Goal: Task Accomplishment & Management: Use online tool/utility

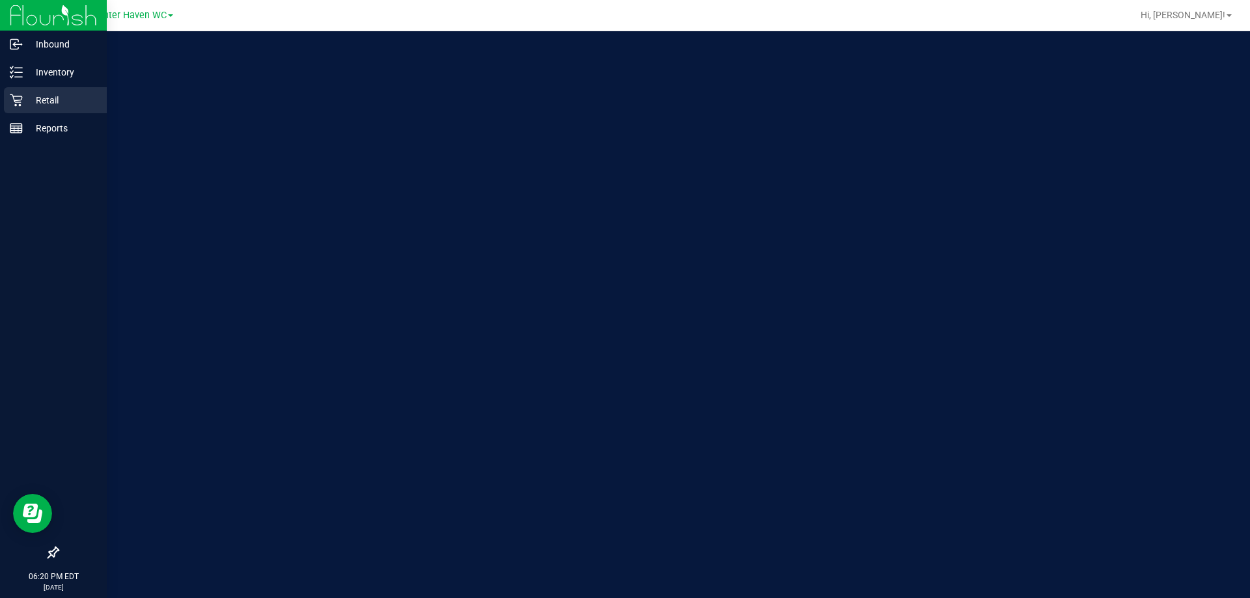
click at [22, 105] on icon at bounding box center [16, 100] width 13 height 13
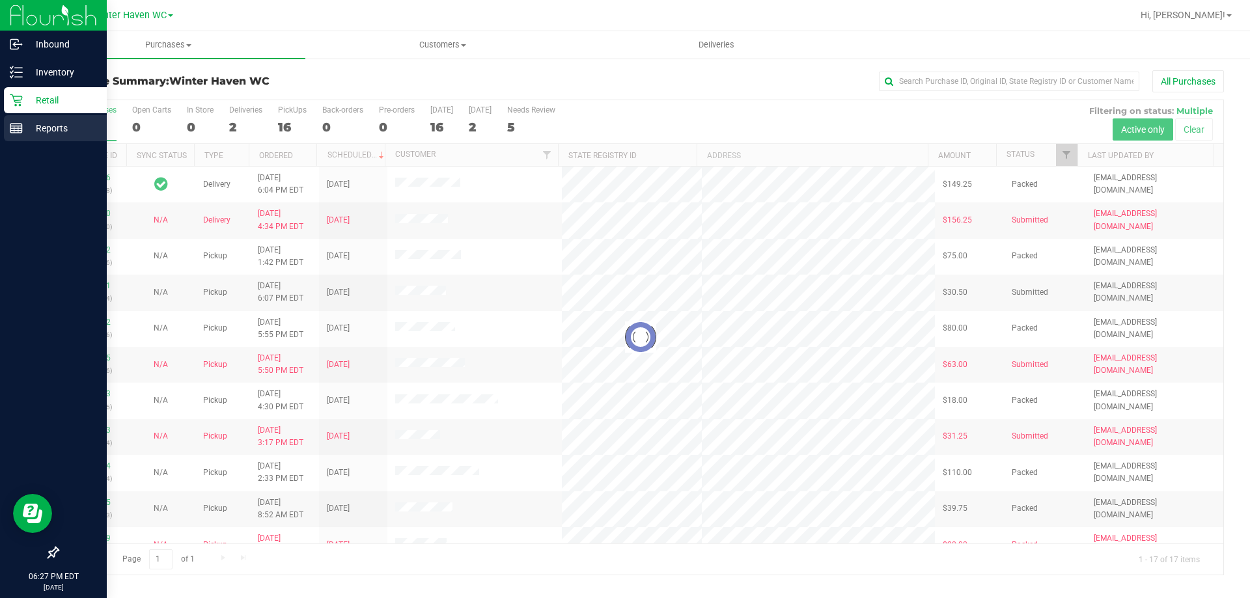
click at [23, 130] on p "Reports" at bounding box center [62, 128] width 78 height 16
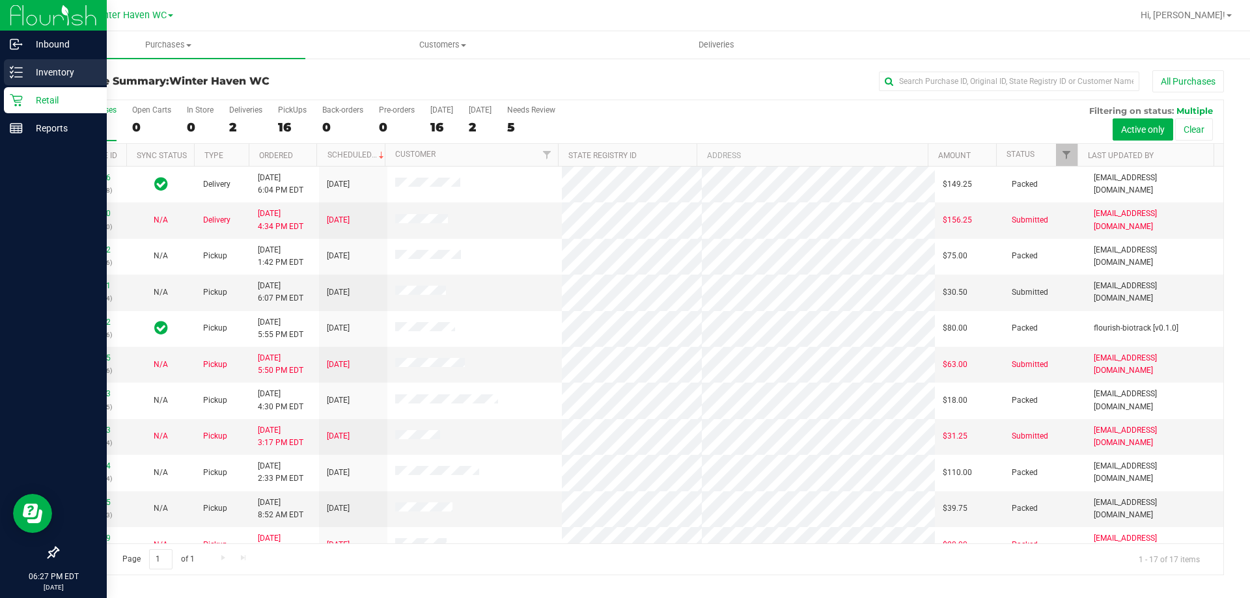
click at [39, 76] on p "Inventory" at bounding box center [62, 72] width 78 height 16
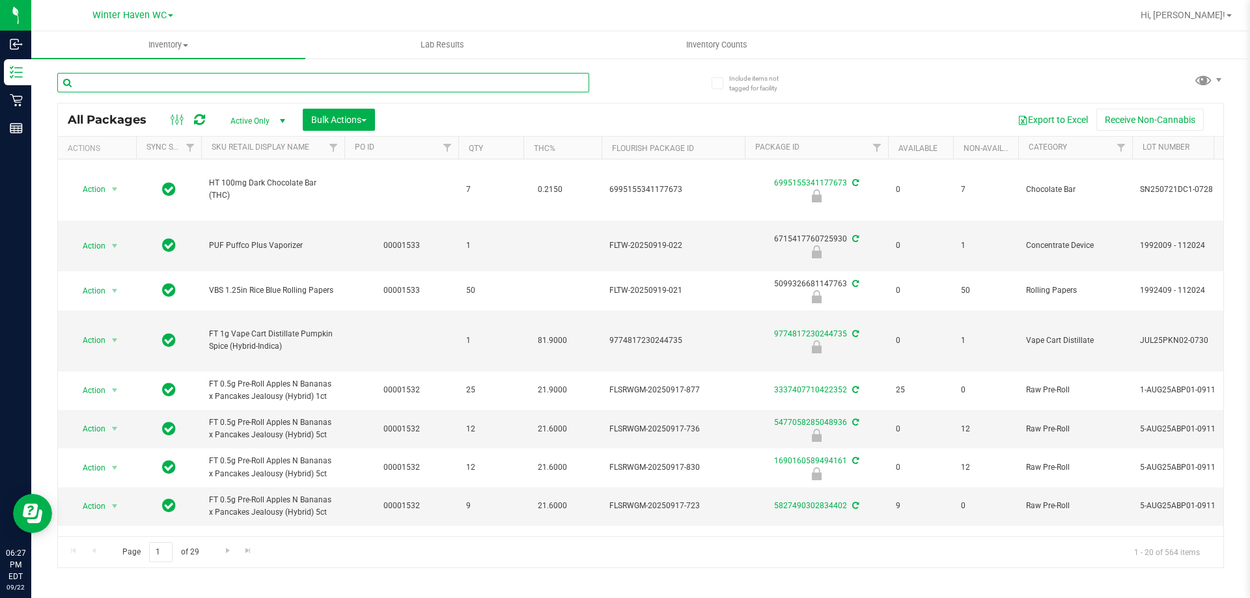
click at [247, 85] on input "text" at bounding box center [323, 83] width 532 height 20
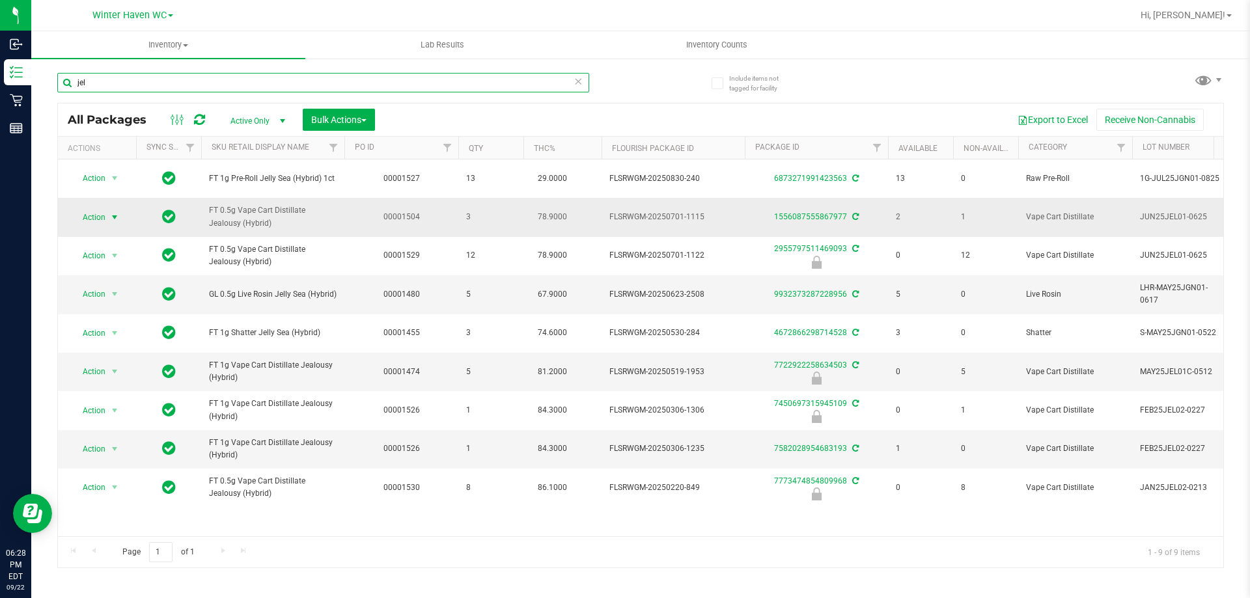
type input "jel"
click at [100, 217] on span "Action" at bounding box center [88, 217] width 35 height 18
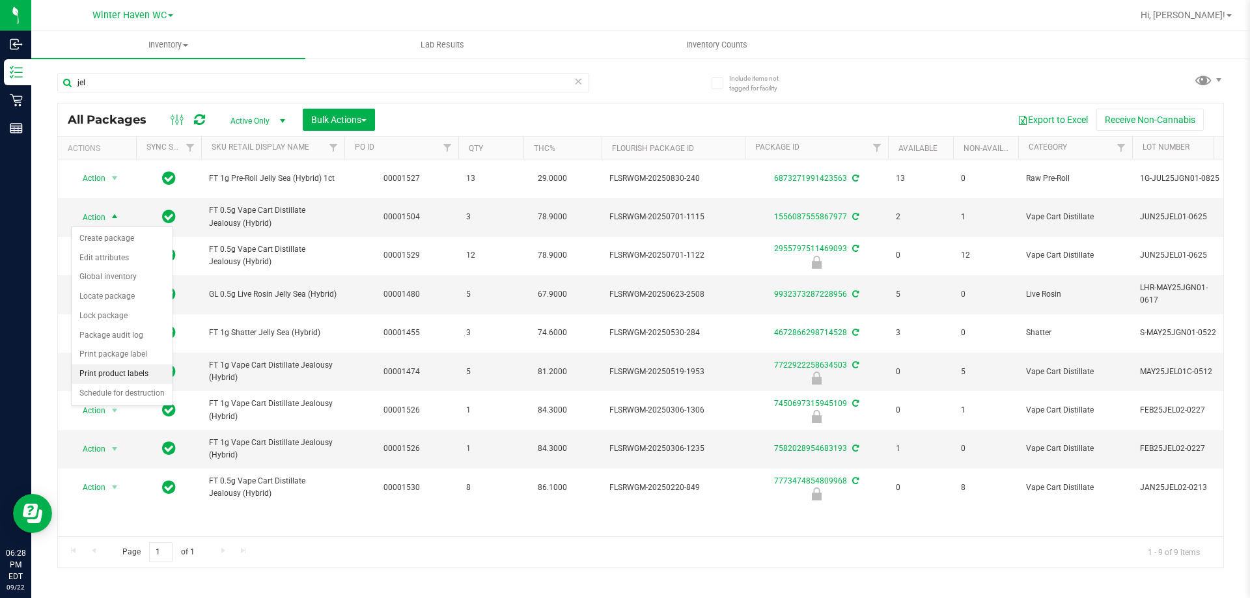
click at [120, 374] on li "Print product labels" at bounding box center [122, 375] width 101 height 20
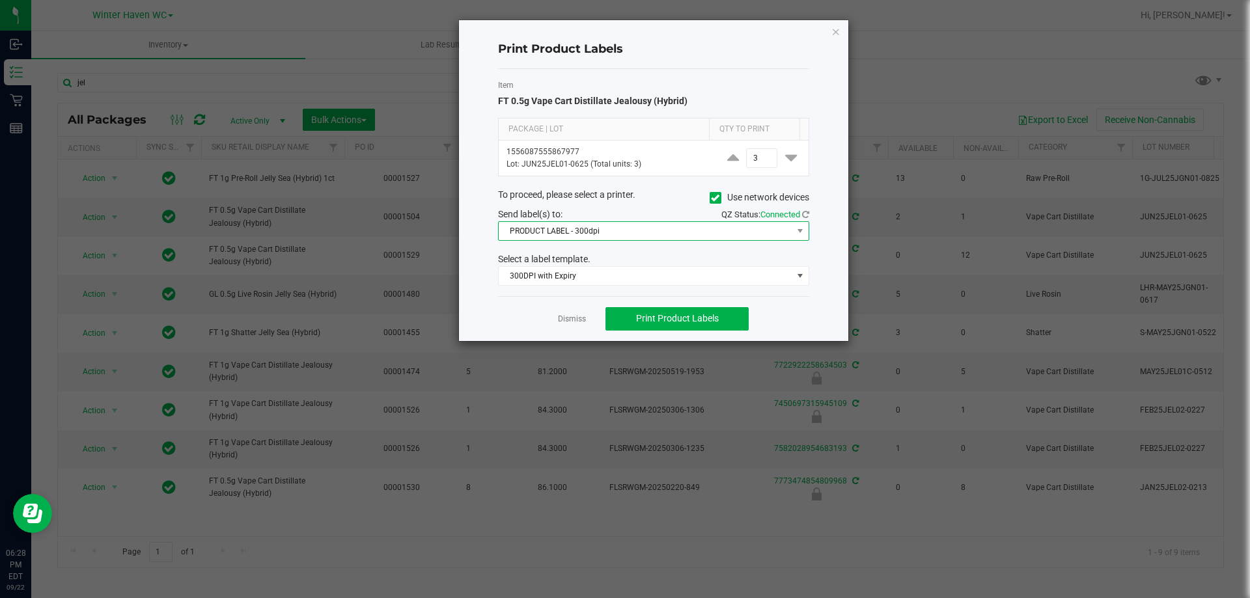
click at [647, 230] on span "PRODUCT LABEL - 300dpi" at bounding box center [646, 231] width 294 height 18
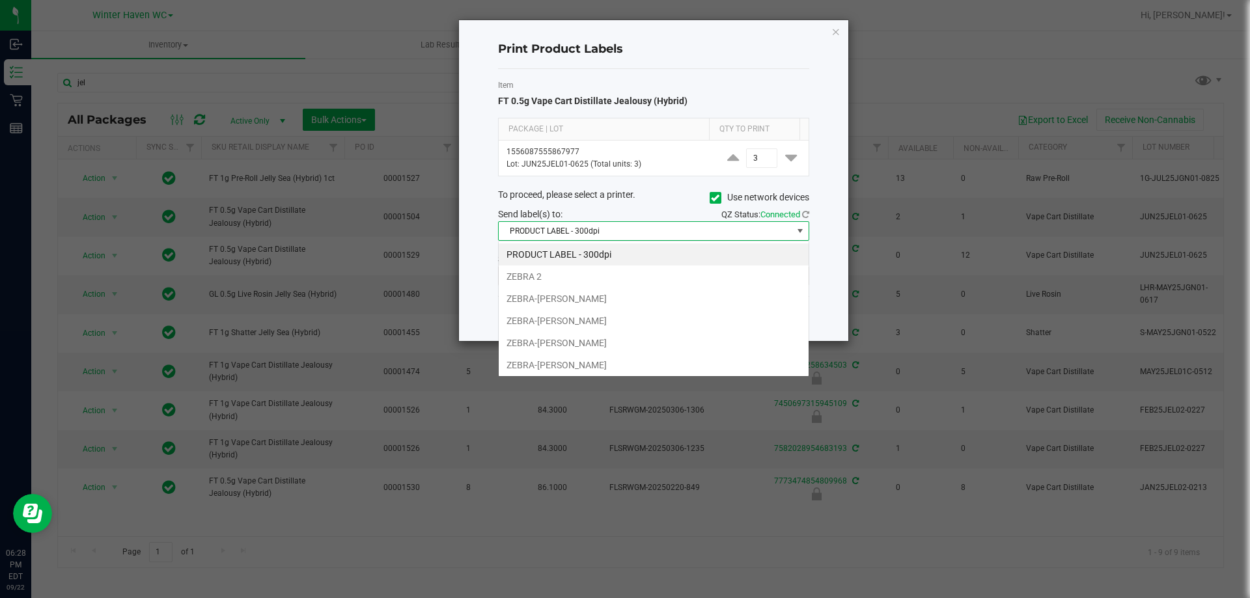
scroll to position [20, 311]
click at [643, 232] on span "PRODUCT LABEL - 300dpi" at bounding box center [646, 231] width 294 height 18
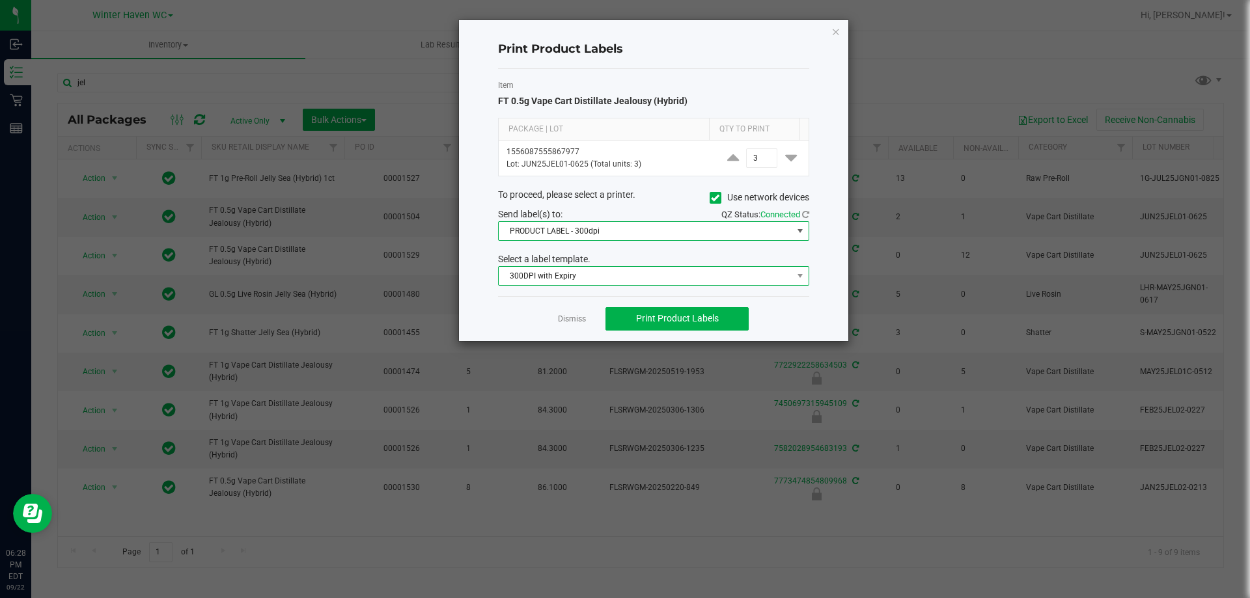
click at [630, 275] on span "300DPI with Expiry" at bounding box center [646, 276] width 294 height 18
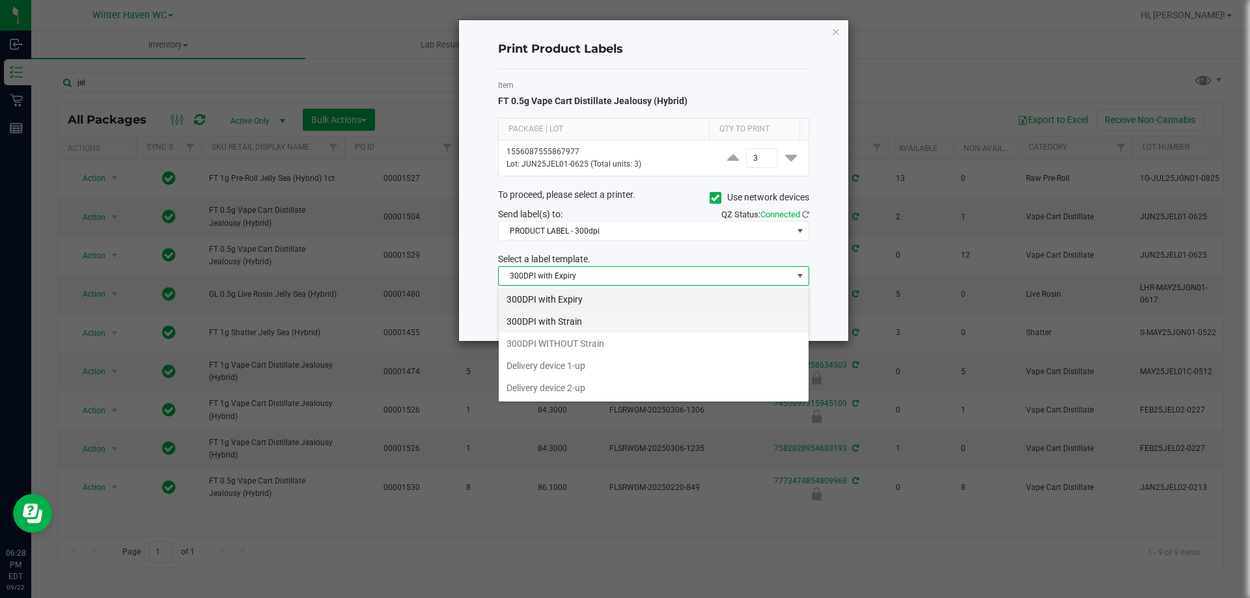
click at [582, 324] on li "300DPI with Strain" at bounding box center [654, 322] width 310 height 22
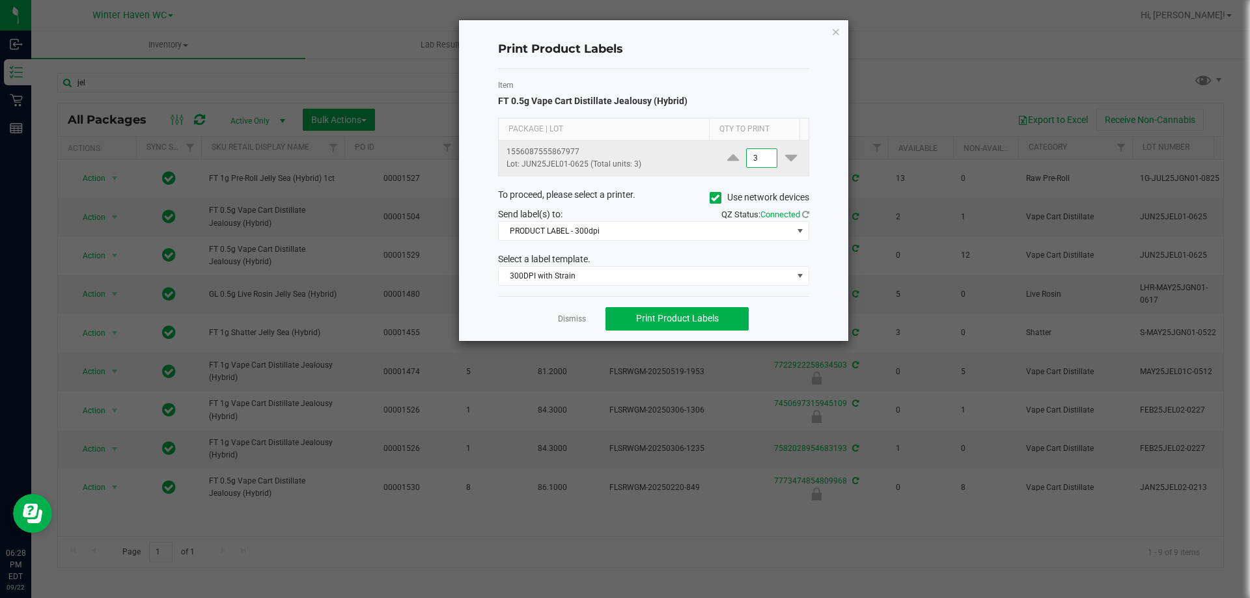
click at [748, 156] on input "3" at bounding box center [762, 158] width 30 height 18
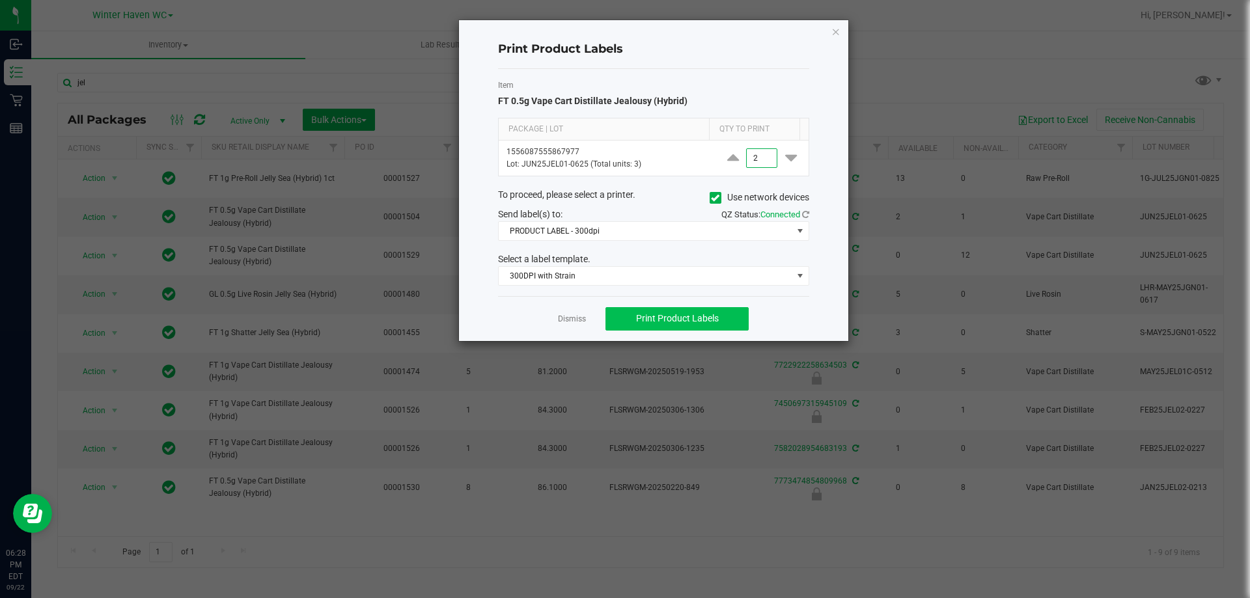
type input "2"
click at [710, 323] on span "Print Product Labels" at bounding box center [677, 318] width 83 height 10
click at [836, 27] on icon "button" at bounding box center [835, 31] width 9 height 16
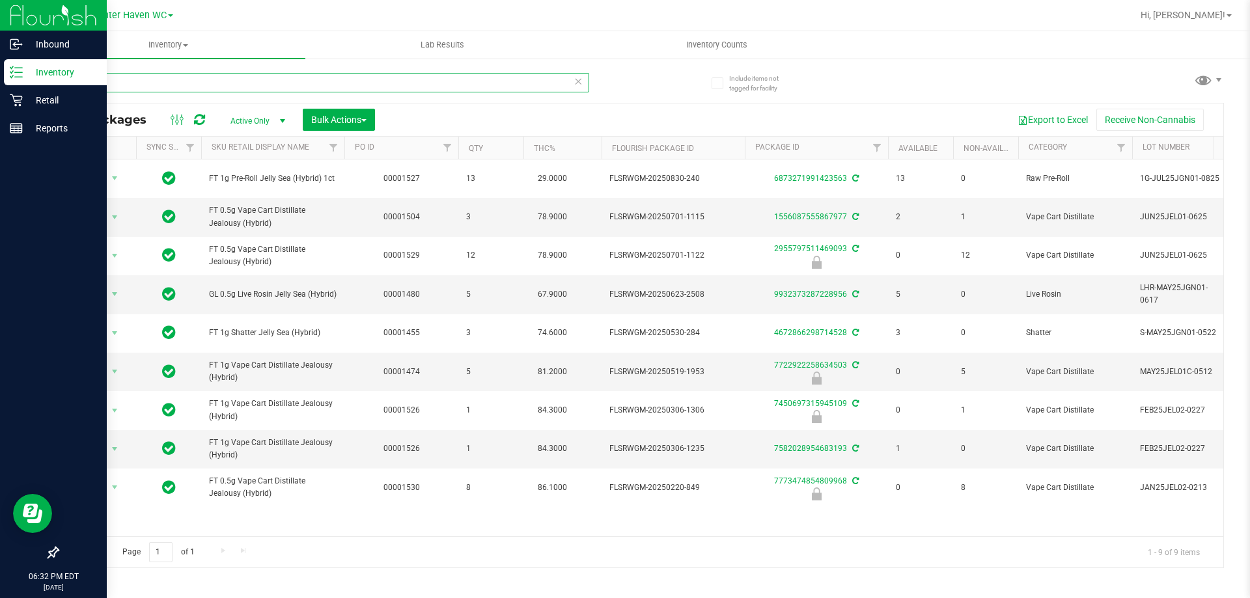
drag, startPoint x: 100, startPoint y: 83, endPoint x: 14, endPoint y: 83, distance: 86.6
click at [19, 83] on div "Inbound Inventory Retail Reports 06:32 PM EDT [DATE] 09/22 Winter Haven WC Hi, …" at bounding box center [625, 299] width 1250 height 598
type input "sgz"
